Goal: Task Accomplishment & Management: Use online tool/utility

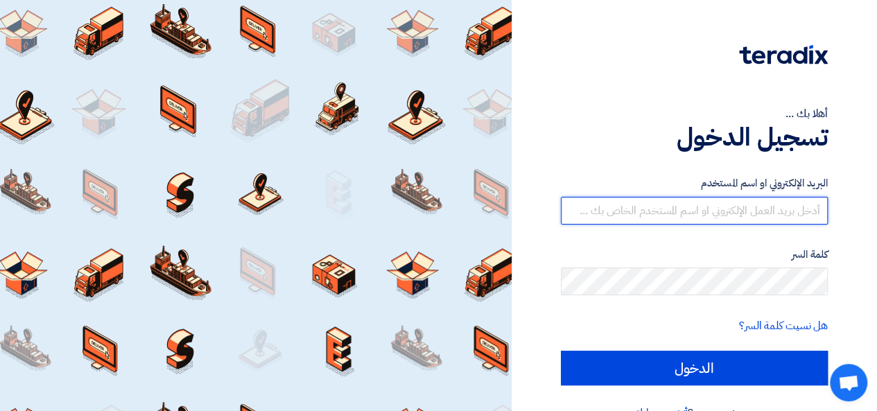
click at [775, 216] on input "text" at bounding box center [694, 211] width 267 height 28
type input "[PERSON_NAME][EMAIL_ADDRESS][DOMAIN_NAME]"
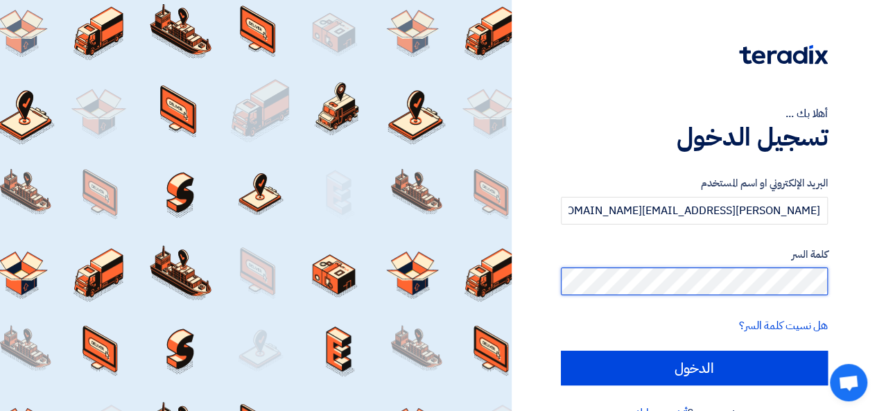
click at [561, 351] on input "الدخول" at bounding box center [694, 368] width 267 height 35
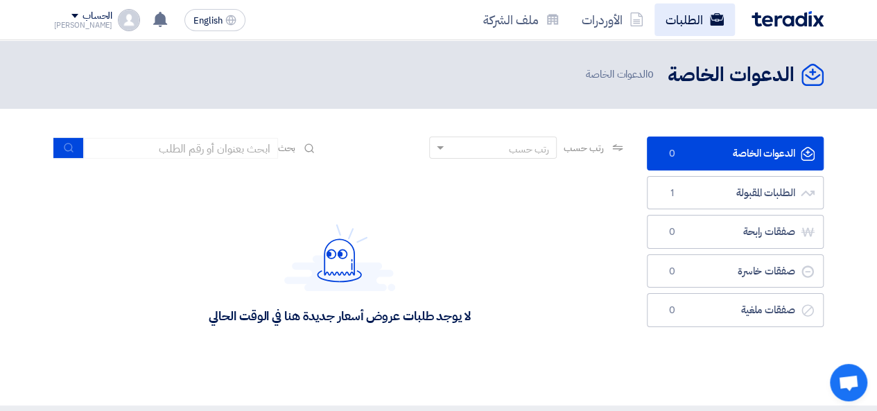
click at [671, 8] on link "الطلبات" at bounding box center [695, 19] width 80 height 33
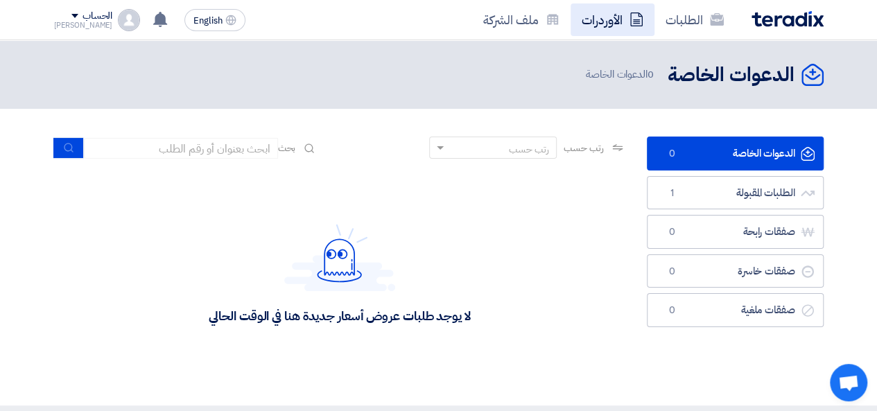
click at [621, 26] on link "الأوردرات" at bounding box center [613, 19] width 84 height 33
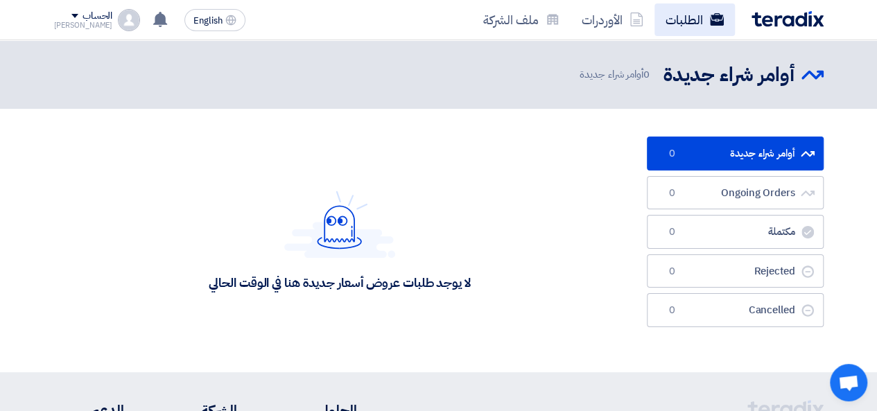
click at [677, 20] on link "الطلبات" at bounding box center [695, 19] width 80 height 33
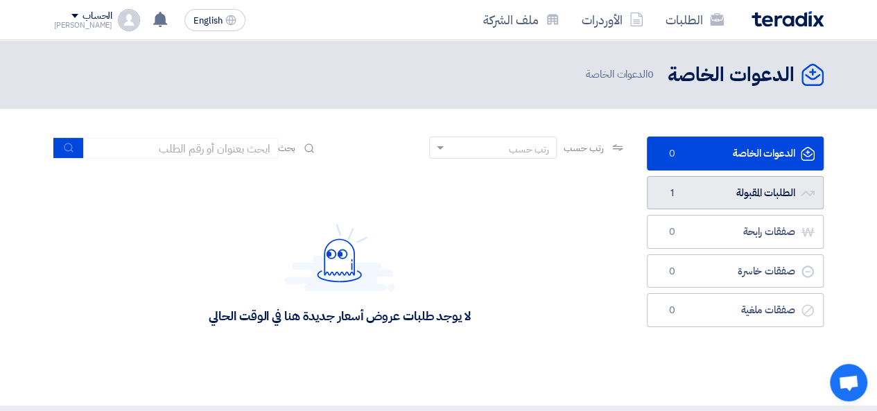
click at [709, 199] on link "الطلبات المقبولة الطلبات المقبولة 1" at bounding box center [735, 193] width 177 height 34
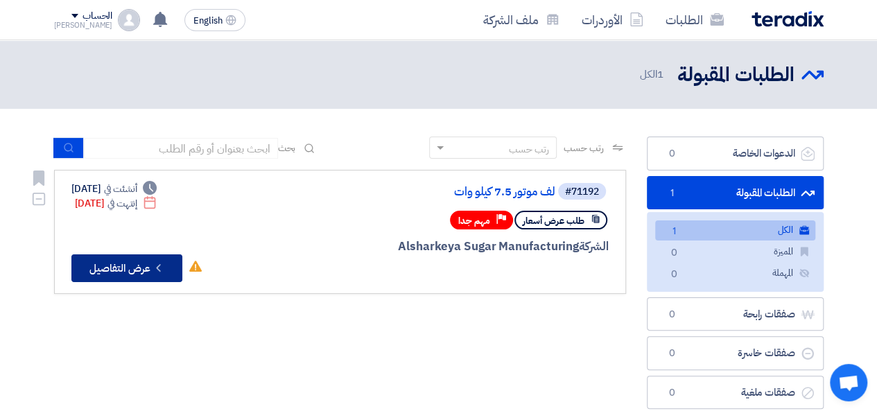
click at [141, 259] on button "Check details عرض التفاصيل" at bounding box center [126, 269] width 111 height 28
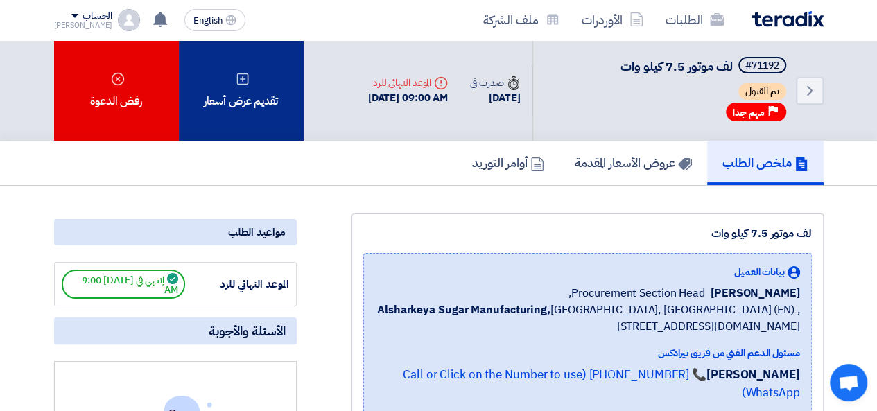
click at [275, 122] on div "تقديم عرض أسعار" at bounding box center [241, 90] width 125 height 101
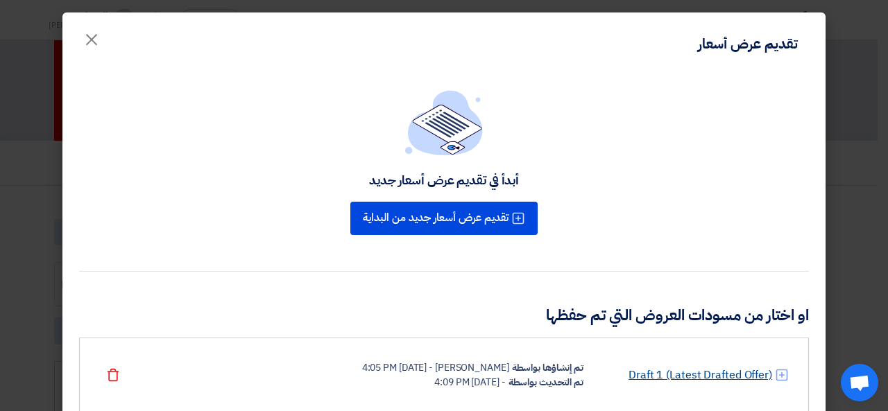
click at [656, 368] on link "Draft 1 (Latest Drafted Offer)" at bounding box center [700, 375] width 144 height 17
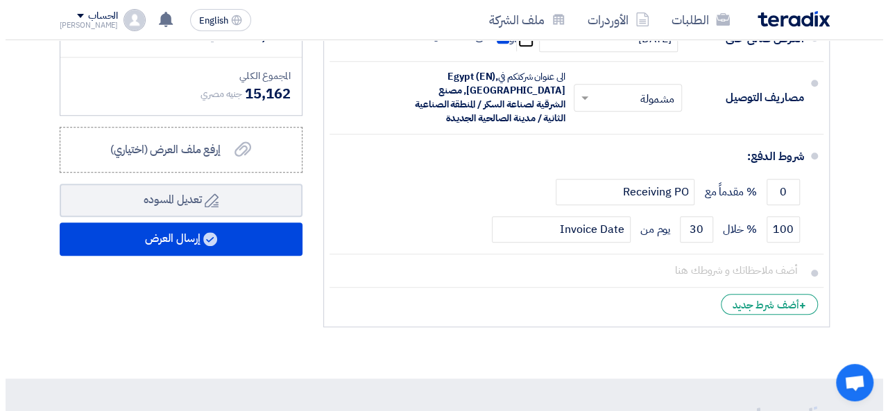
scroll to position [555, 0]
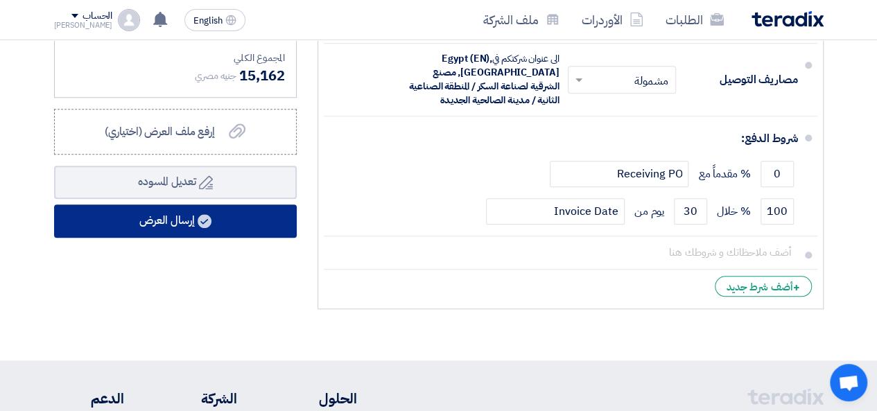
click at [186, 236] on button "إرسال العرض" at bounding box center [175, 221] width 243 height 33
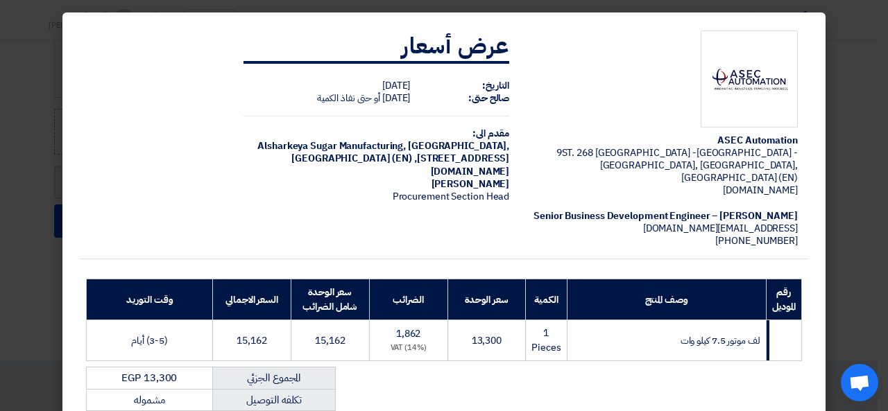
scroll to position [212, 0]
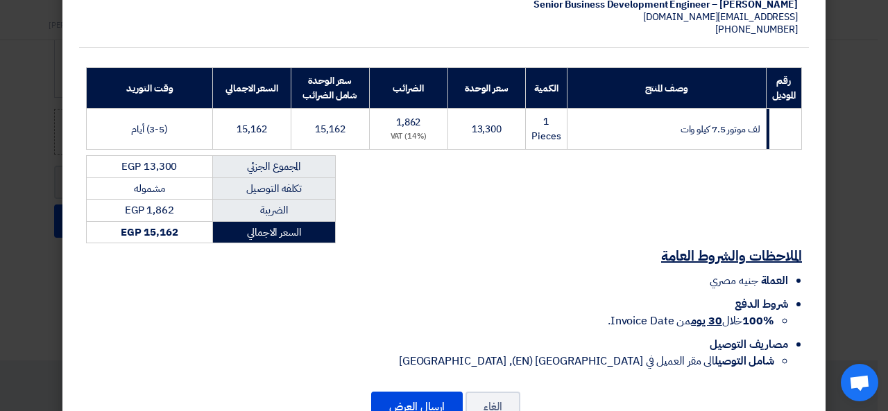
click at [402, 390] on div "إلغاء إرسال العرض" at bounding box center [444, 406] width 730 height 33
click at [407, 392] on button "إرسال العرض" at bounding box center [417, 407] width 92 height 31
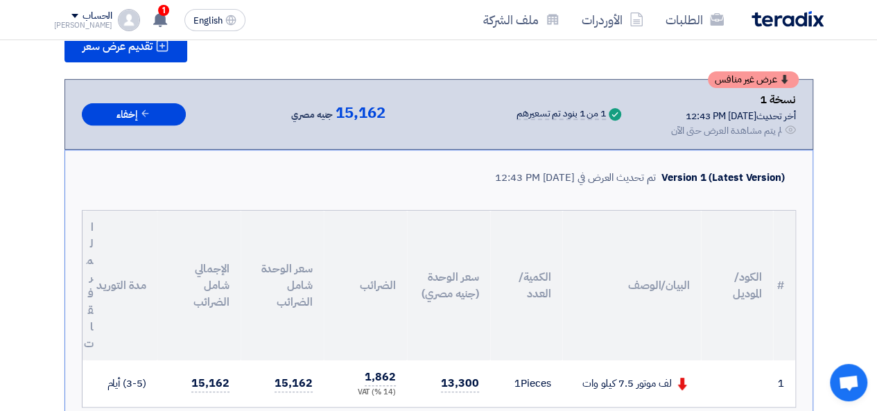
scroll to position [208, 0]
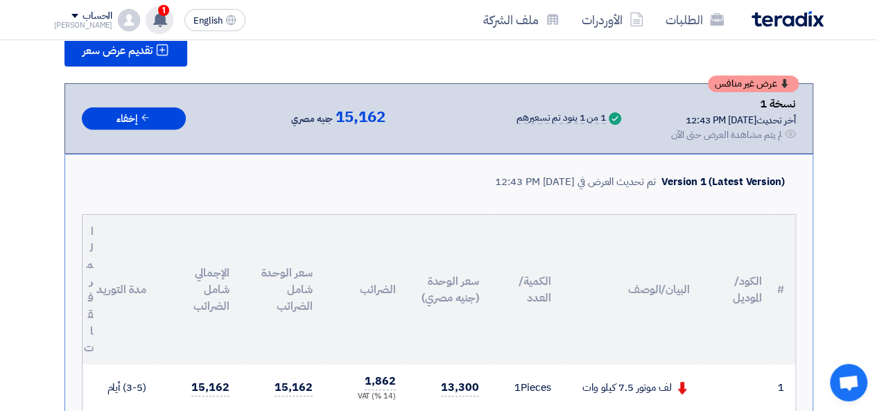
click at [153, 19] on use at bounding box center [160, 19] width 14 height 15
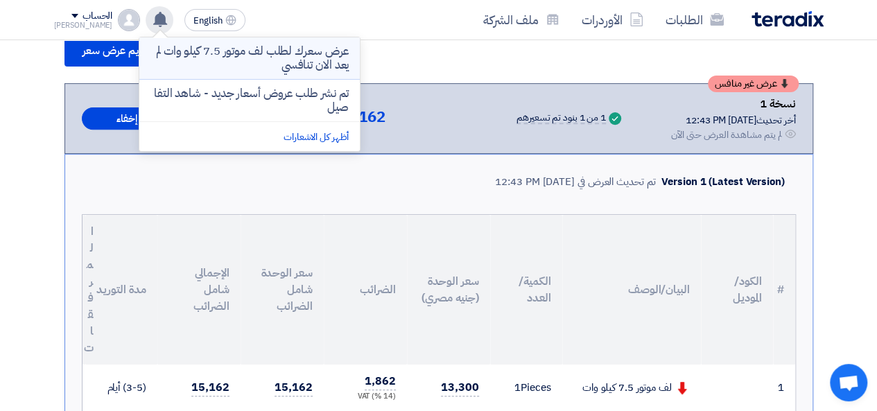
click at [193, 58] on p "عرض سعرك لطلب لف موتور 7.5 كيلو وات لم يعد الان تنافسي" at bounding box center [250, 58] width 198 height 28
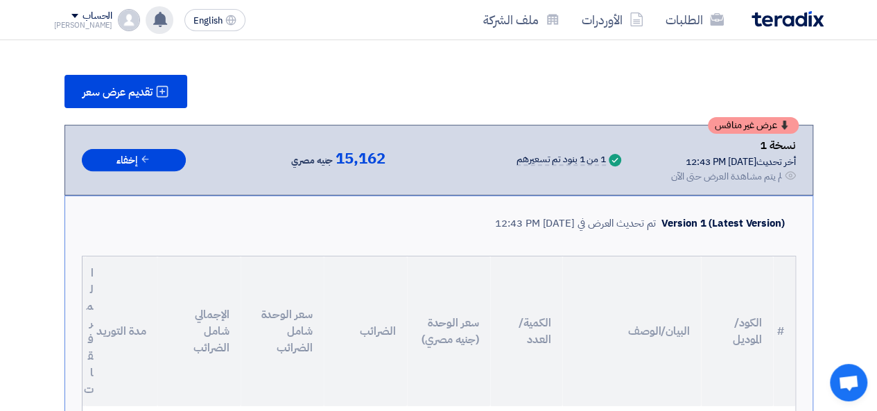
scroll to position [0, 0]
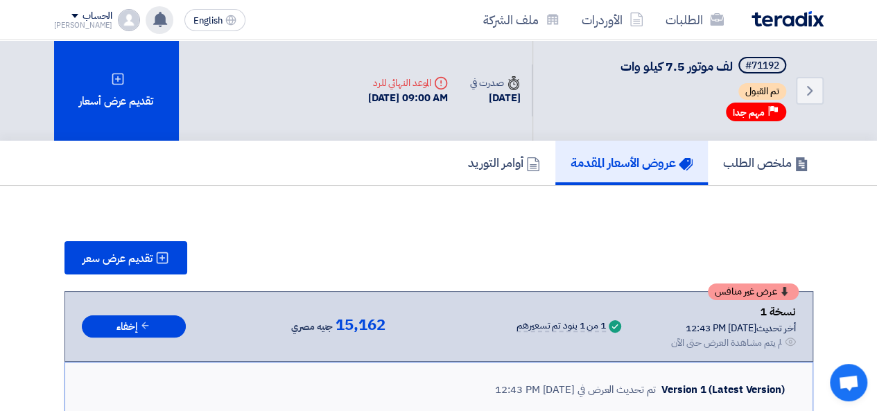
click at [153, 17] on use at bounding box center [160, 19] width 14 height 15
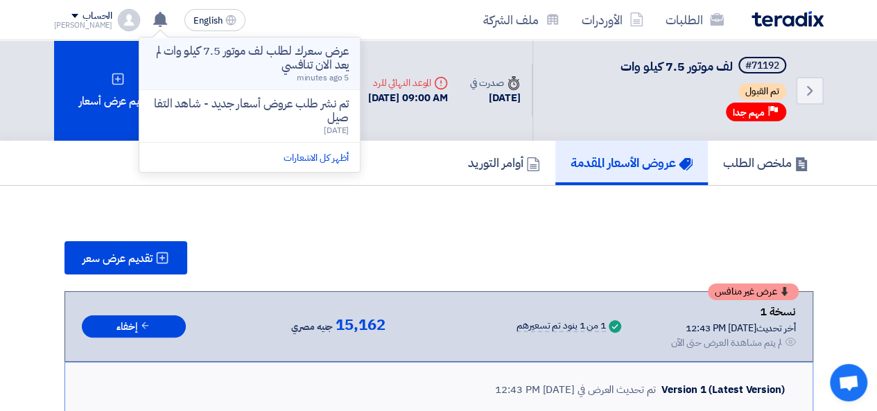
click at [298, 73] on span "5 minutes ago" at bounding box center [323, 77] width 53 height 12
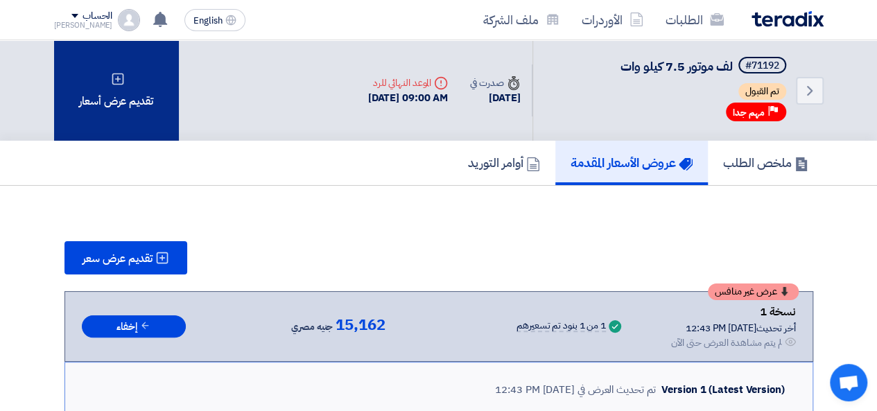
click at [77, 72] on div "تقديم عرض أسعار" at bounding box center [116, 90] width 125 height 101
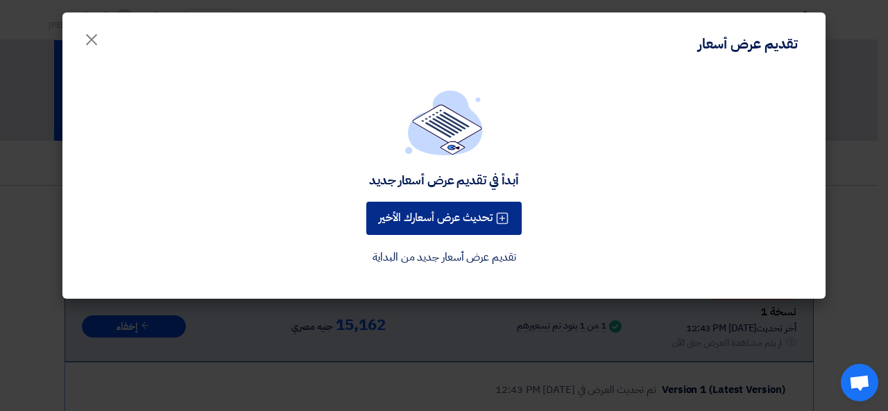
click at [444, 214] on button "تحديث عرض أسعارك الأخير" at bounding box center [443, 218] width 155 height 33
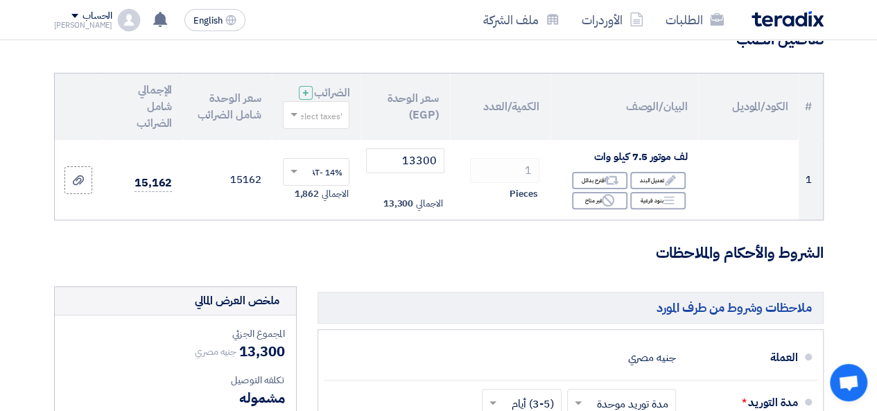
scroll to position [69, 0]
